Goal: Task Accomplishment & Management: Manage account settings

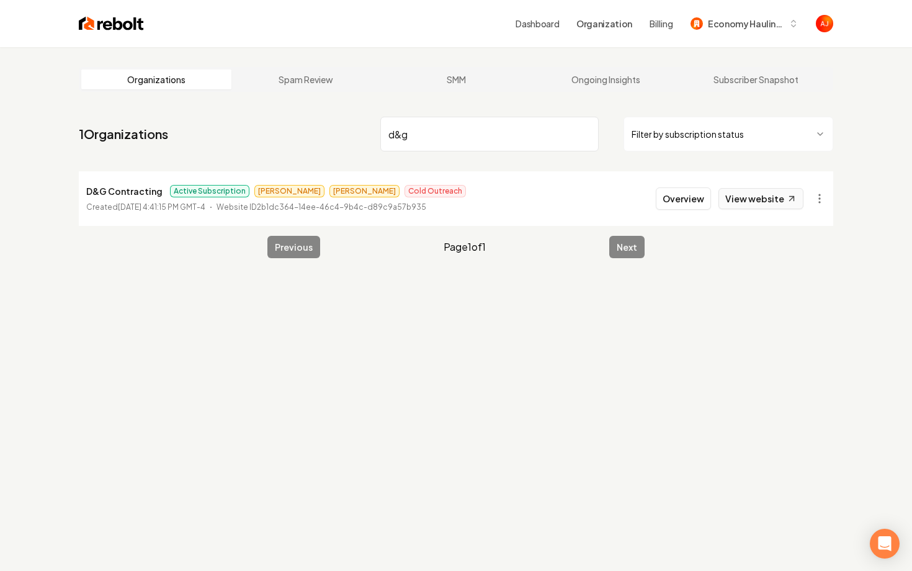
click at [759, 198] on link "View website" at bounding box center [761, 198] width 85 height 21
click at [395, 128] on input "d&g" at bounding box center [489, 134] width 218 height 35
click at [747, 206] on link "View website" at bounding box center [761, 198] width 85 height 21
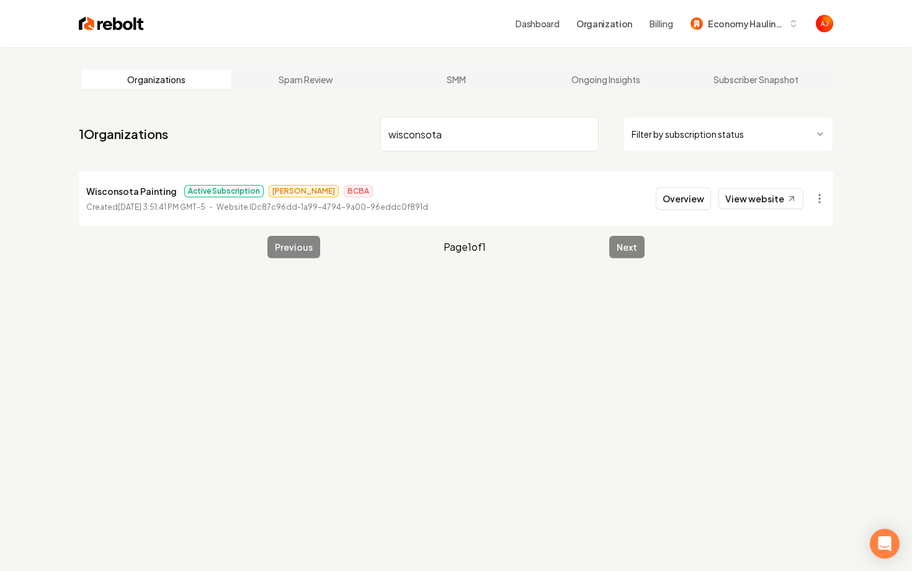
drag, startPoint x: 470, startPoint y: 127, endPoint x: 320, endPoint y: 127, distance: 149.6
click at [320, 127] on nav "1 Organizations wisconsota Filter by subscription status" at bounding box center [456, 139] width 755 height 55
drag, startPoint x: 452, startPoint y: 142, endPoint x: 366, endPoint y: 142, distance: 86.3
click at [367, 142] on nav "1 Organizations wisconsota Filter by subscription status" at bounding box center [456, 139] width 755 height 55
drag, startPoint x: 457, startPoint y: 134, endPoint x: 314, endPoint y: 129, distance: 142.9
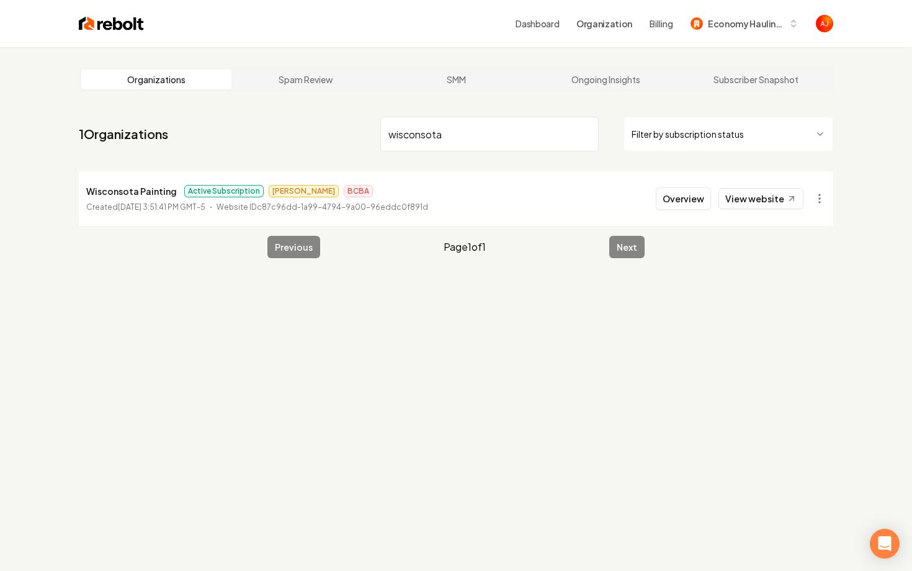
click at [314, 129] on nav "1 Organizations wisconsota Filter by subscription status" at bounding box center [456, 139] width 755 height 55
click at [759, 198] on link "View website" at bounding box center [761, 198] width 85 height 21
drag, startPoint x: 439, startPoint y: 142, endPoint x: 353, endPoint y: 138, distance: 85.7
click at [353, 138] on nav "1 Organizations big river Filter by subscription status" at bounding box center [456, 139] width 755 height 55
click at [735, 199] on link "View website" at bounding box center [761, 198] width 85 height 21
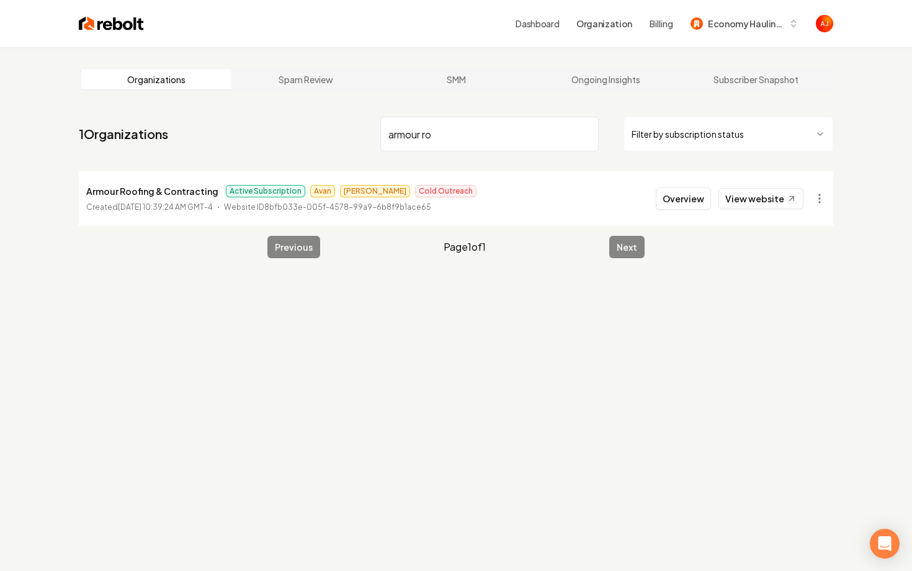
drag, startPoint x: 503, startPoint y: 130, endPoint x: 230, endPoint y: 169, distance: 275.3
click at [230, 169] on main "Organizations Spam Review SMM Ongoing Insights Subscriber Snapshot 1 Organizati…" at bounding box center [456, 162] width 795 height 231
type input "a"
type input "[PERSON_NAME]"
click at [689, 206] on button "Overview" at bounding box center [683, 198] width 55 height 22
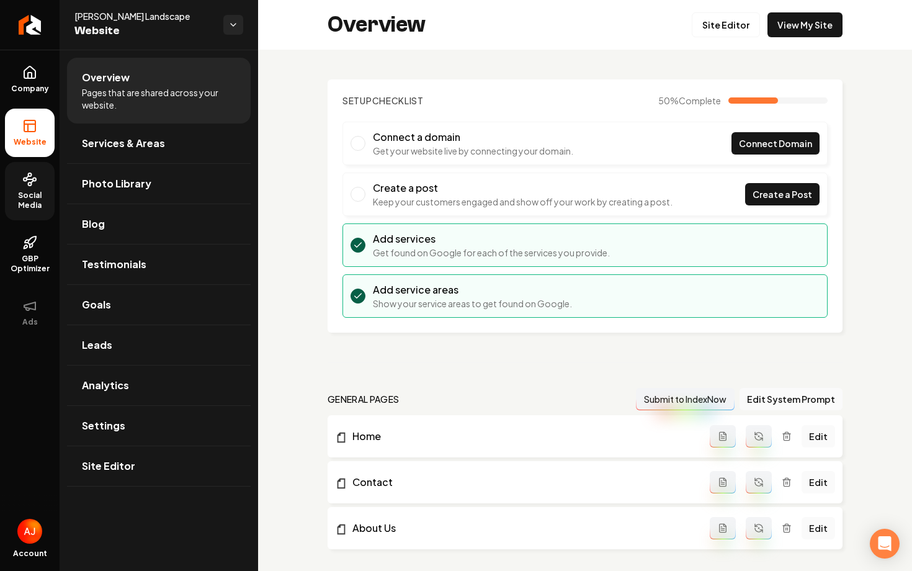
click at [24, 196] on span "Social Media" at bounding box center [30, 201] width 50 height 20
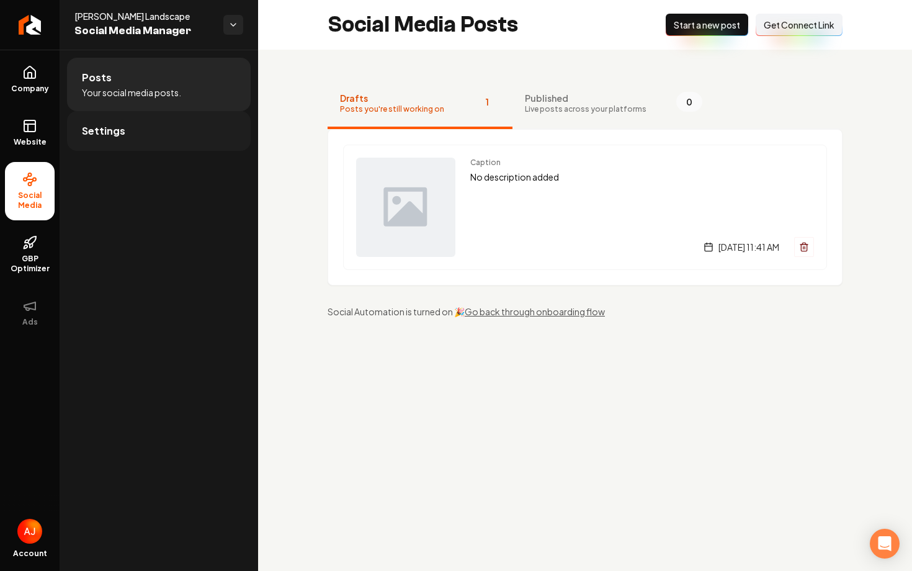
click at [152, 126] on link "Settings" at bounding box center [159, 131] width 184 height 40
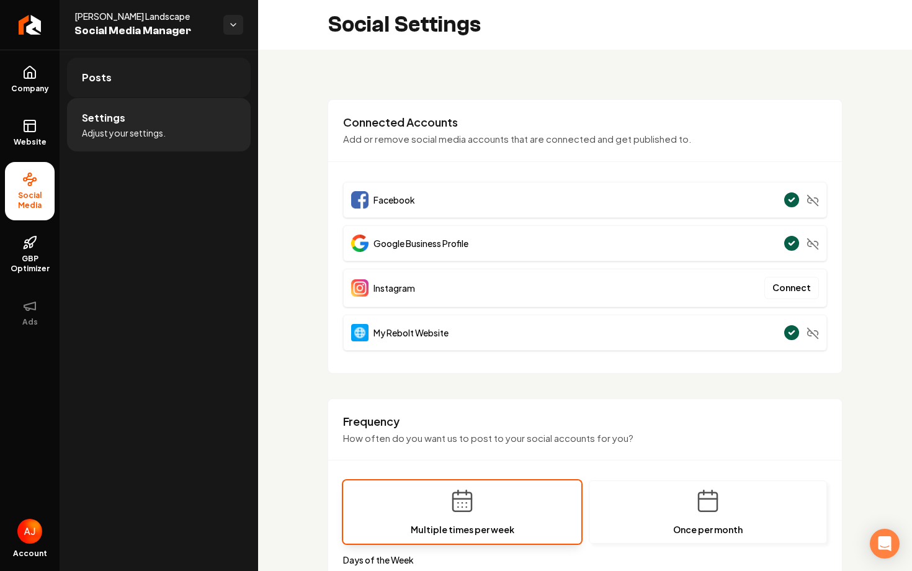
click at [136, 83] on link "Posts" at bounding box center [159, 78] width 184 height 40
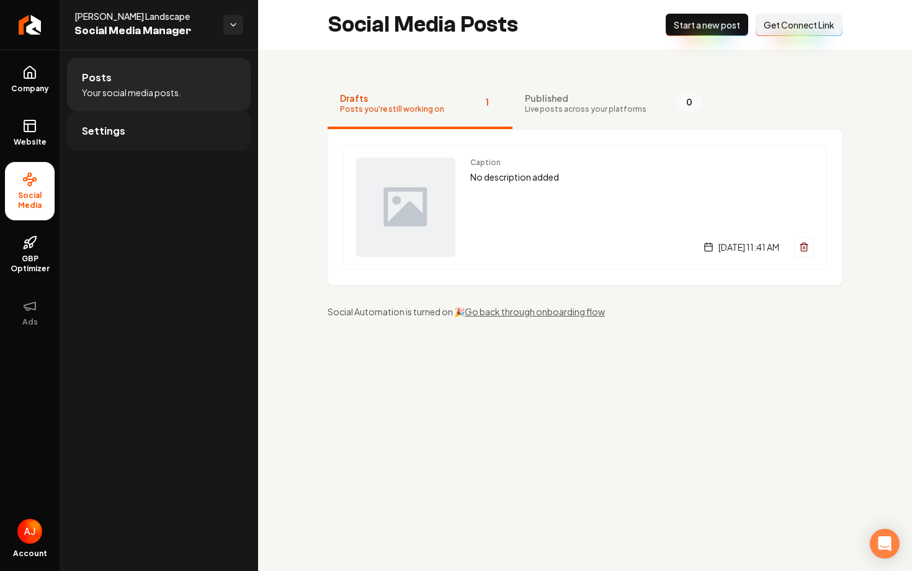
click at [150, 133] on link "Settings" at bounding box center [159, 131] width 184 height 40
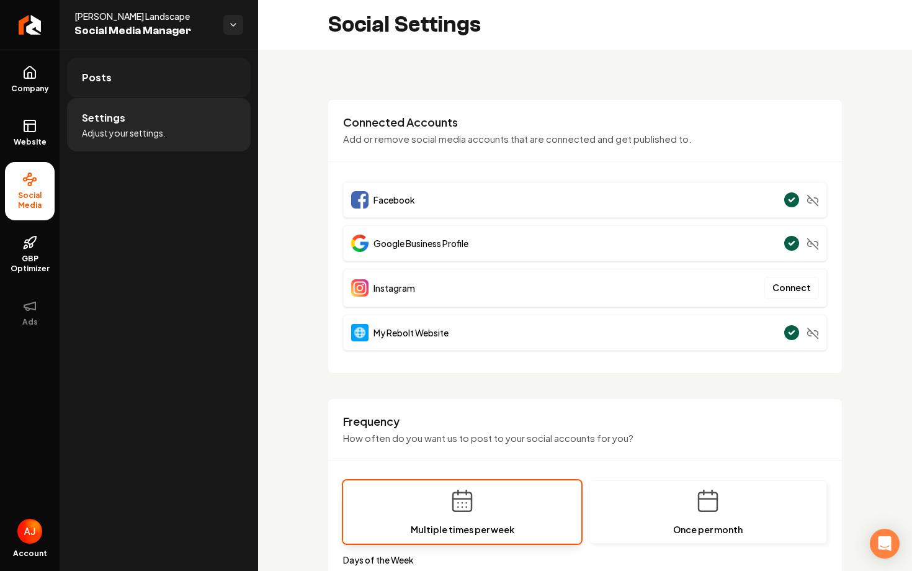
click at [157, 81] on link "Posts" at bounding box center [159, 78] width 184 height 40
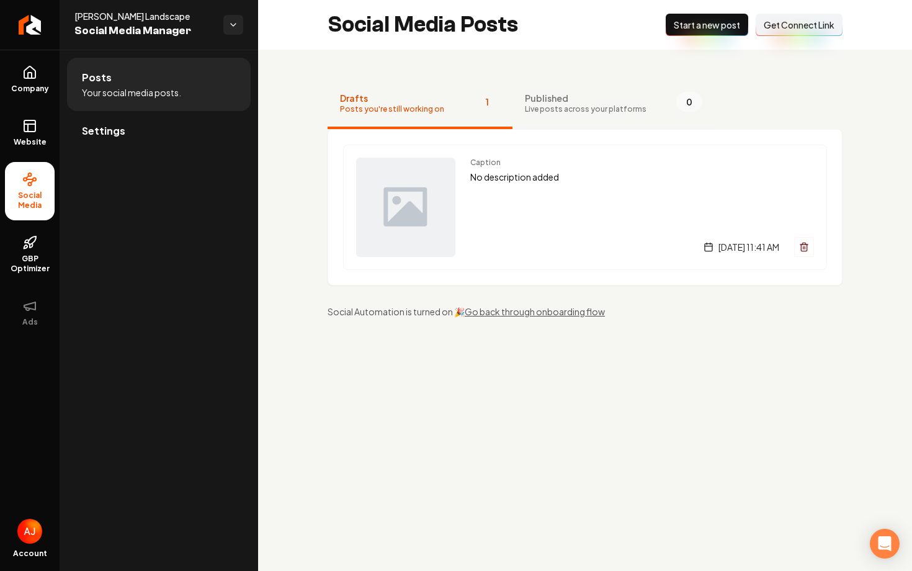
click at [564, 94] on span "Published" at bounding box center [586, 98] width 122 height 12
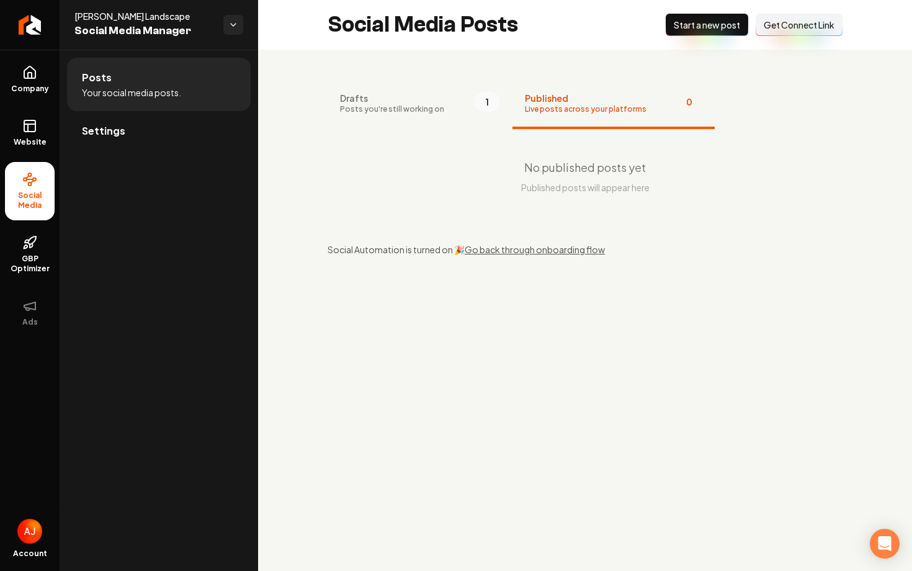
click at [379, 95] on span "Drafts" at bounding box center [392, 98] width 104 height 12
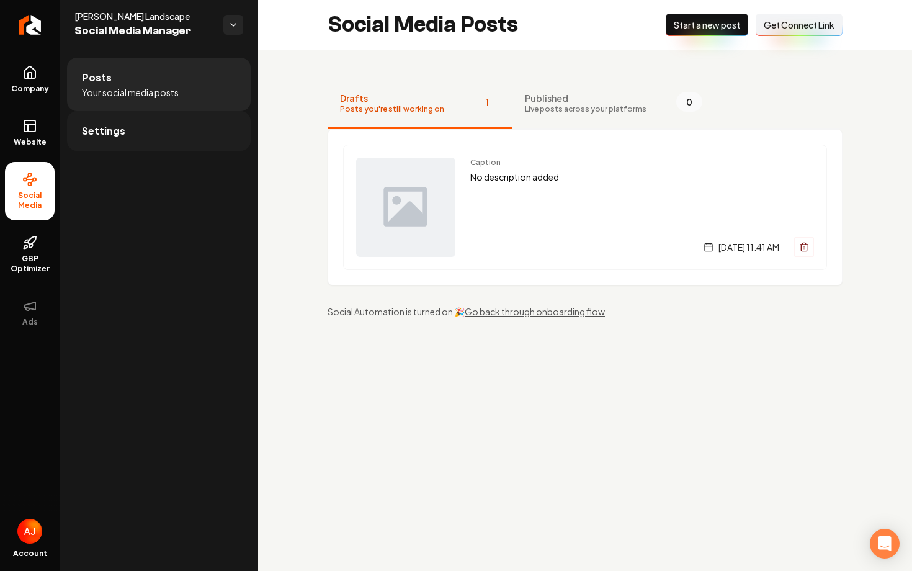
click at [147, 139] on link "Settings" at bounding box center [159, 131] width 184 height 40
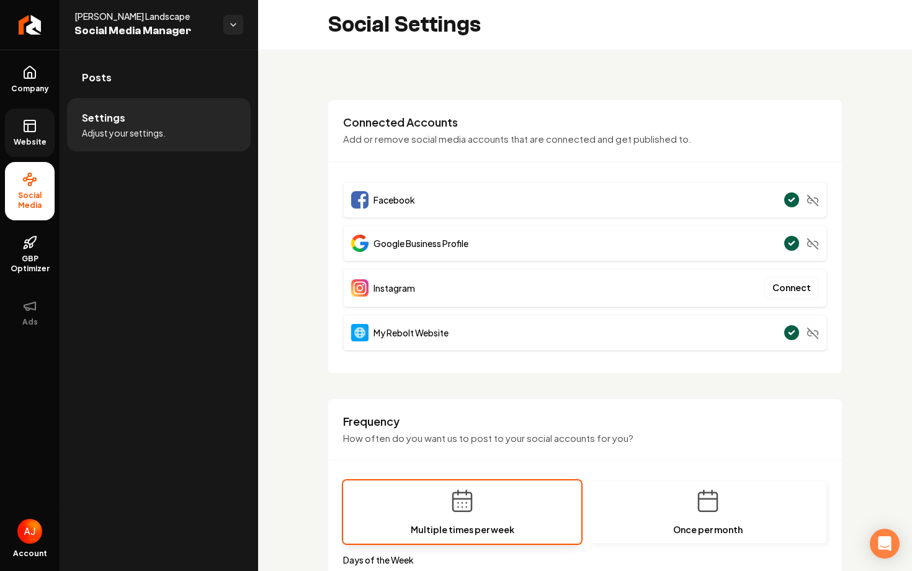
click at [35, 134] on link "Website" at bounding box center [30, 133] width 50 height 48
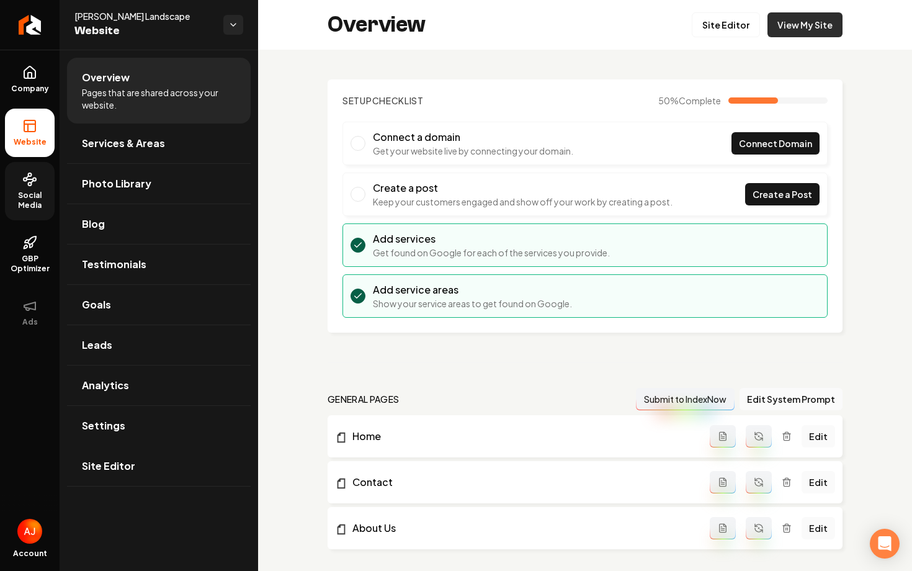
click at [785, 26] on link "View My Site" at bounding box center [805, 24] width 75 height 25
click at [34, 191] on span "Social Media" at bounding box center [30, 201] width 50 height 20
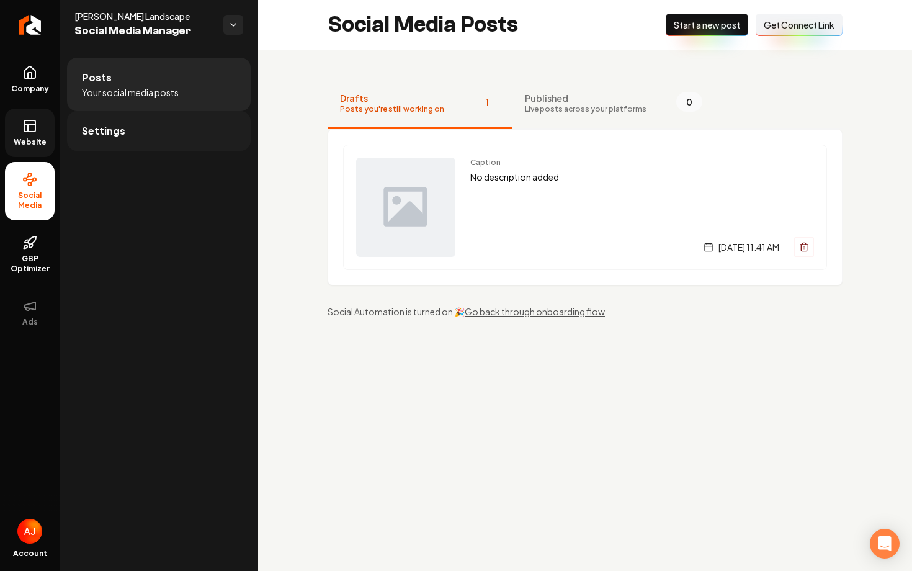
click at [159, 135] on link "Settings" at bounding box center [159, 131] width 184 height 40
